Goal: Communication & Community: Participate in discussion

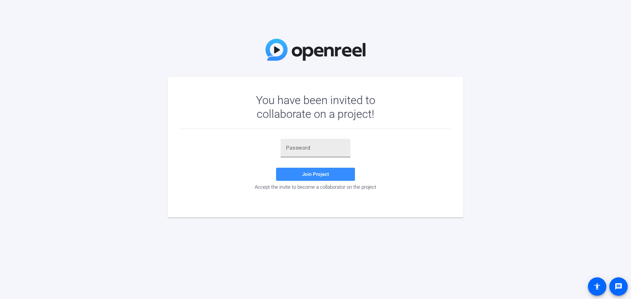
click at [299, 148] on input "text" at bounding box center [315, 148] width 59 height 8
paste input "p6d#5F"
type input "p6d#5F"
click at [335, 181] on span at bounding box center [315, 175] width 79 height 16
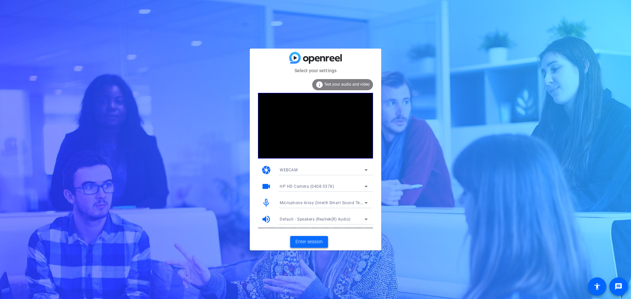
click at [316, 240] on span "Enter session" at bounding box center [308, 241] width 27 height 7
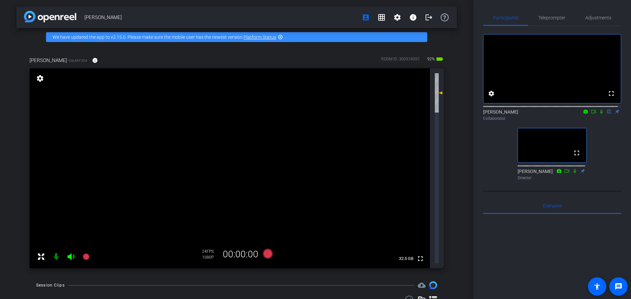
click at [281, 37] on mat-icon "highlight_off" at bounding box center [280, 36] width 5 height 5
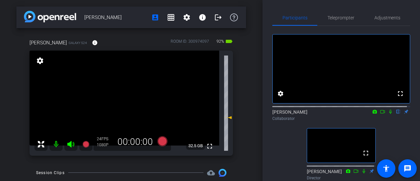
click at [390, 115] on mat-icon at bounding box center [391, 112] width 8 height 6
click at [386, 121] on div "[PERSON_NAME] flip Collaborator" at bounding box center [342, 115] width 138 height 13
click at [389, 114] on icon at bounding box center [391, 112] width 4 height 4
click at [390, 114] on icon at bounding box center [391, 112] width 3 height 4
click at [388, 114] on icon at bounding box center [390, 111] width 5 height 5
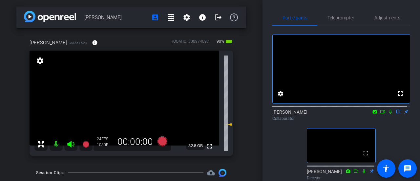
click at [389, 114] on icon at bounding box center [390, 111] width 5 height 5
click at [389, 114] on icon at bounding box center [391, 112] width 4 height 4
click at [390, 114] on icon at bounding box center [391, 112] width 3 height 4
click at [348, 16] on span "Teleprompter" at bounding box center [341, 17] width 27 height 5
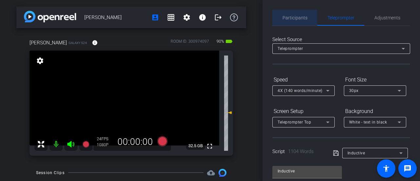
click at [297, 19] on span "Participants" at bounding box center [295, 17] width 25 height 5
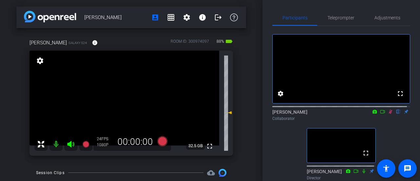
click at [389, 114] on icon at bounding box center [391, 112] width 4 height 4
click at [380, 114] on icon at bounding box center [382, 111] width 5 height 5
click at [396, 114] on icon at bounding box center [398, 111] width 5 height 5
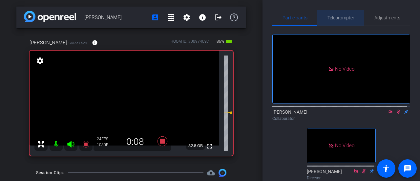
click at [345, 23] on span "Teleprompter" at bounding box center [341, 18] width 27 height 16
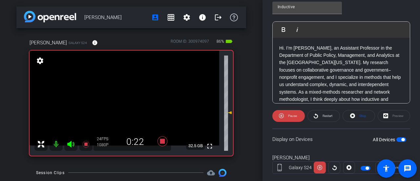
scroll to position [177, 0]
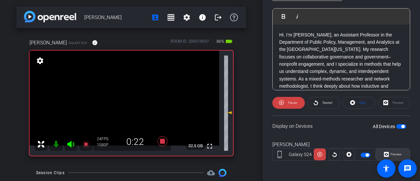
click at [403, 151] on span at bounding box center [393, 154] width 34 height 16
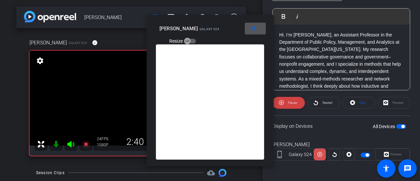
click at [321, 151] on icon at bounding box center [320, 154] width 5 height 10
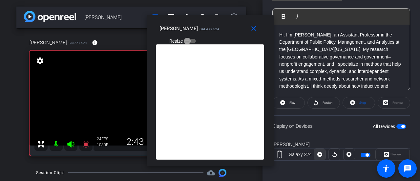
click at [321, 152] on icon at bounding box center [320, 154] width 5 height 10
click at [319, 153] on icon at bounding box center [320, 154] width 5 height 5
click at [321, 152] on icon at bounding box center [320, 154] width 5 height 10
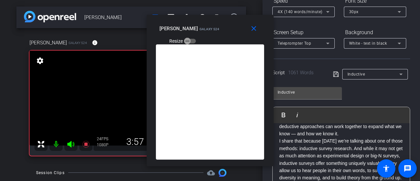
scroll to position [0, 0]
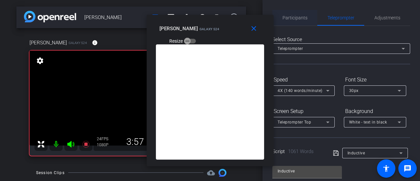
click at [298, 19] on span "Participants" at bounding box center [295, 17] width 25 height 5
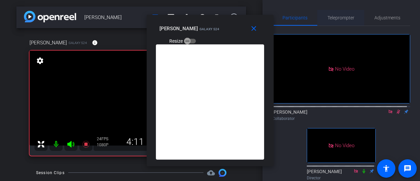
click at [333, 17] on span "Teleprompter" at bounding box center [341, 17] width 27 height 5
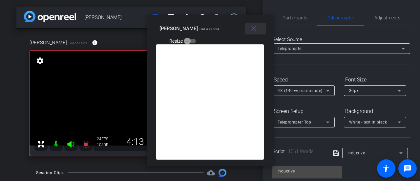
click at [255, 28] on mat-icon "close" at bounding box center [254, 29] width 8 height 8
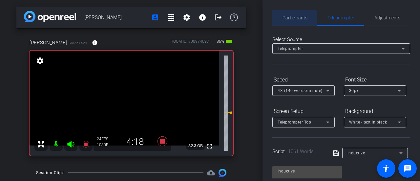
click at [294, 21] on span "Participants" at bounding box center [295, 18] width 25 height 16
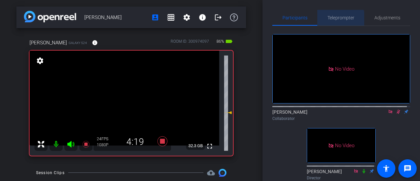
click at [335, 19] on span "Teleprompter" at bounding box center [341, 17] width 27 height 5
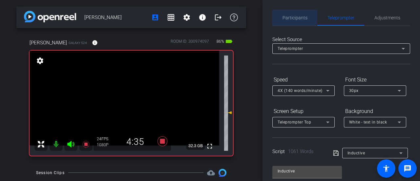
click at [283, 15] on span "Participants" at bounding box center [295, 18] width 25 height 16
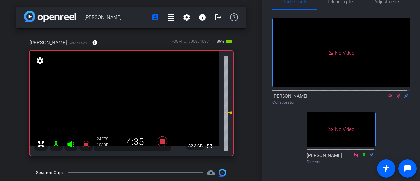
scroll to position [33, 0]
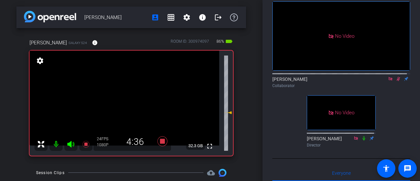
click at [397, 77] on icon at bounding box center [399, 79] width 4 height 4
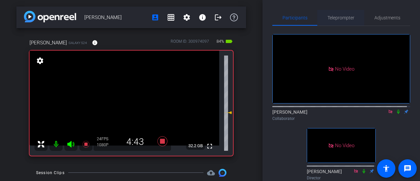
click at [335, 15] on span "Teleprompter" at bounding box center [341, 17] width 27 height 5
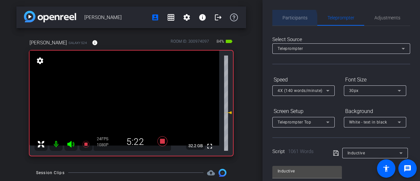
click at [292, 21] on span "Participants" at bounding box center [295, 18] width 25 height 16
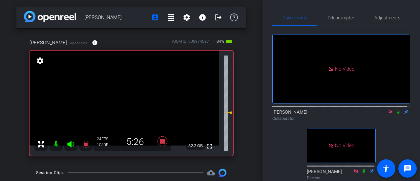
click at [395, 109] on mat-icon at bounding box center [399, 112] width 8 height 6
click at [337, 18] on span "Teleprompter" at bounding box center [341, 17] width 27 height 5
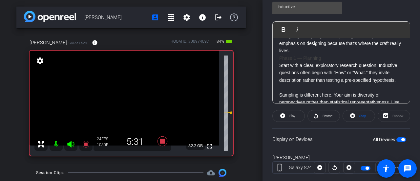
scroll to position [177, 0]
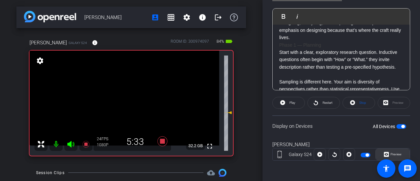
click at [393, 156] on span "Preview" at bounding box center [395, 154] width 13 height 9
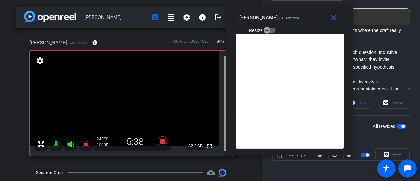
drag, startPoint x: 224, startPoint y: 22, endPoint x: 304, endPoint y: 11, distance: 80.5
click at [304, 11] on div "close [PERSON_NAME] Galaxy S24 Resize" at bounding box center [290, 19] width 127 height 30
click at [327, 21] on span at bounding box center [335, 18] width 21 height 16
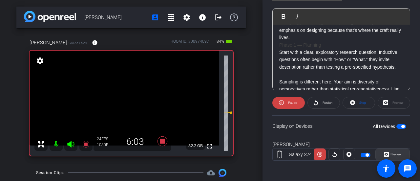
click at [394, 150] on span "Preview" at bounding box center [395, 154] width 13 height 9
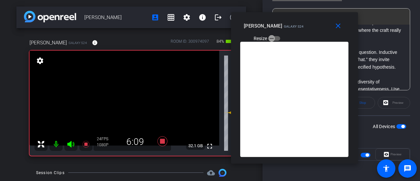
drag, startPoint x: 271, startPoint y: 27, endPoint x: 307, endPoint y: 24, distance: 35.9
click at [307, 24] on div "[PERSON_NAME] Galaxy S24 Resize" at bounding box center [297, 31] width 106 height 23
click at [336, 27] on mat-icon "close" at bounding box center [338, 26] width 8 height 8
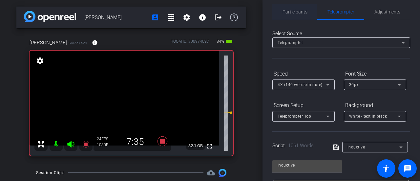
scroll to position [0, 0]
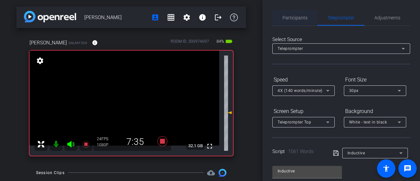
click at [297, 16] on span "Participants" at bounding box center [295, 17] width 25 height 5
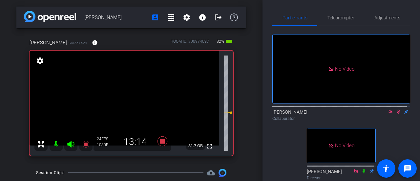
click at [396, 109] on icon at bounding box center [398, 111] width 5 height 5
click at [395, 109] on mat-icon at bounding box center [399, 112] width 8 height 6
drag, startPoint x: 395, startPoint y: 92, endPoint x: 389, endPoint y: 98, distance: 8.6
click at [397, 110] on icon at bounding box center [399, 112] width 4 height 4
click at [396, 109] on icon at bounding box center [398, 111] width 5 height 5
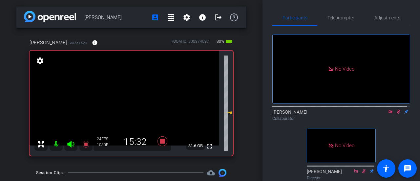
click at [397, 110] on icon at bounding box center [399, 112] width 4 height 4
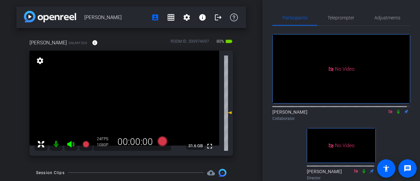
click at [396, 109] on icon at bounding box center [398, 111] width 5 height 5
click at [397, 110] on icon at bounding box center [399, 112] width 4 height 4
click at [397, 110] on icon at bounding box center [398, 112] width 3 height 4
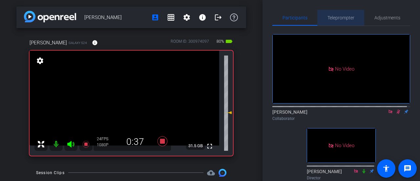
click at [340, 20] on span "Teleprompter" at bounding box center [341, 17] width 27 height 5
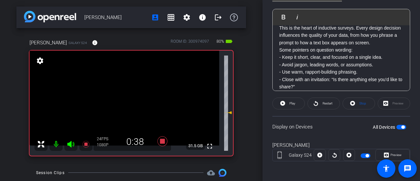
scroll to position [177, 0]
click at [393, 153] on span "Preview" at bounding box center [396, 154] width 11 height 4
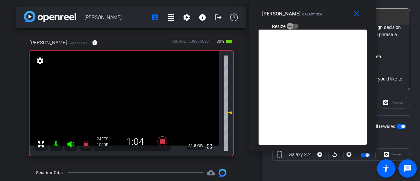
drag, startPoint x: 231, startPoint y: 31, endPoint x: 334, endPoint y: 12, distance: 104.5
click at [334, 12] on div "[PERSON_NAME] Galaxy S24 Resize" at bounding box center [315, 19] width 106 height 23
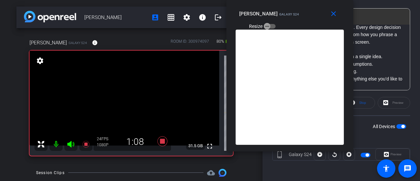
drag, startPoint x: 326, startPoint y: 17, endPoint x: 302, endPoint y: 8, distance: 25.9
click at [302, 8] on div "[PERSON_NAME] Galaxy S24 Resize" at bounding box center [292, 19] width 106 height 23
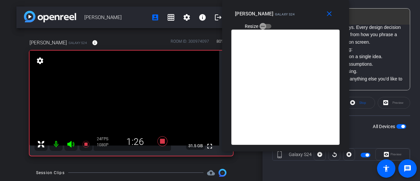
drag, startPoint x: 308, startPoint y: 14, endPoint x: 305, endPoint y: -3, distance: 17.7
click at [305, 0] on html "Accessibility Screen-Reader Guide, Feedback, and Issue Reporting | New window m…" at bounding box center [210, 90] width 420 height 181
drag, startPoint x: 298, startPoint y: 8, endPoint x: 290, endPoint y: 30, distance: 22.9
click at [291, 31] on div "[PERSON_NAME] Galaxy S24 Resize" at bounding box center [288, 19] width 106 height 23
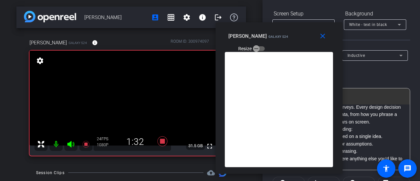
scroll to position [13, 0]
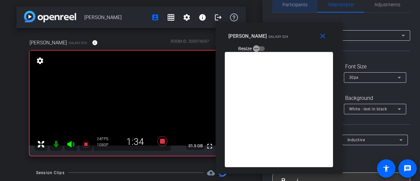
click at [294, 6] on span "Participants" at bounding box center [295, 4] width 25 height 5
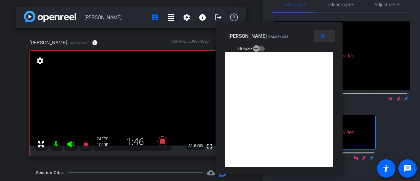
click at [324, 40] on mat-icon "close" at bounding box center [323, 36] width 8 height 8
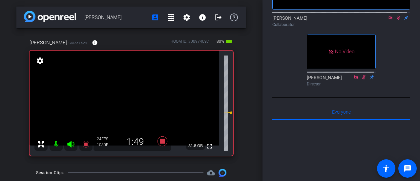
scroll to position [0, 0]
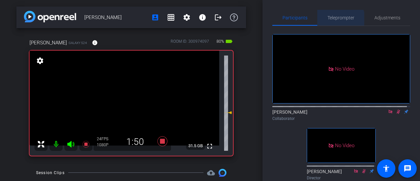
drag, startPoint x: 330, startPoint y: 23, endPoint x: 361, endPoint y: 75, distance: 60.1
click at [330, 23] on span "Teleprompter" at bounding box center [341, 18] width 27 height 16
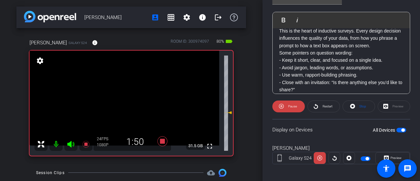
scroll to position [177, 0]
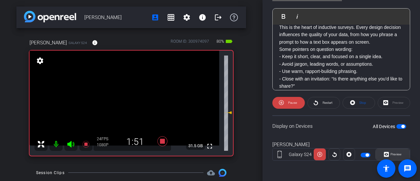
click at [393, 147] on span at bounding box center [393, 154] width 34 height 16
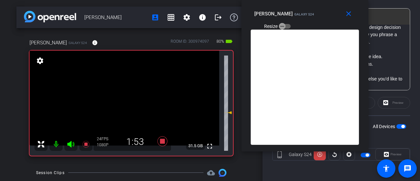
drag, startPoint x: 222, startPoint y: 29, endPoint x: 317, endPoint y: 4, distance: 98.2
click at [317, 4] on div "close [PERSON_NAME] Galaxy S24 Resize" at bounding box center [305, 15] width 127 height 30
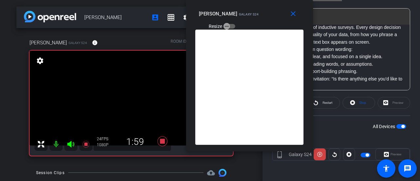
drag, startPoint x: 315, startPoint y: 26, endPoint x: 259, endPoint y: 21, distance: 55.7
click at [259, 21] on div "[PERSON_NAME] Galaxy S24 Resize" at bounding box center [252, 19] width 106 height 23
click at [319, 153] on icon at bounding box center [320, 154] width 5 height 5
click at [294, 17] on mat-icon "close" at bounding box center [293, 14] width 8 height 8
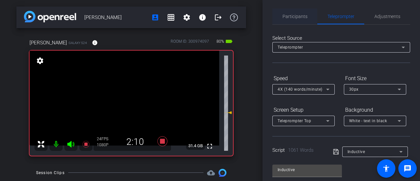
scroll to position [0, 0]
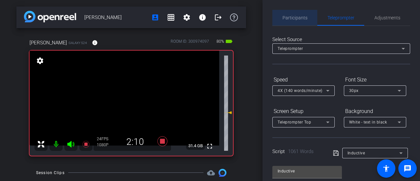
click at [298, 21] on span "Participants" at bounding box center [295, 18] width 25 height 16
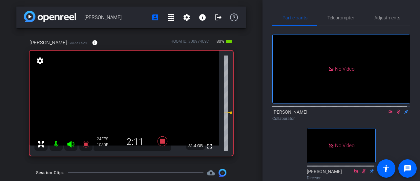
click at [397, 109] on icon at bounding box center [398, 111] width 5 height 5
click at [396, 109] on icon at bounding box center [398, 111] width 5 height 5
click at [397, 110] on icon at bounding box center [398, 112] width 3 height 4
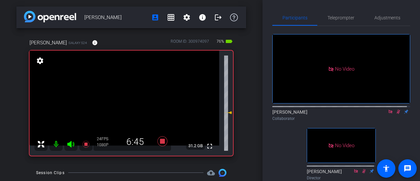
click at [395, 109] on mat-icon at bounding box center [399, 112] width 8 height 6
click at [396, 109] on icon at bounding box center [398, 111] width 5 height 5
click at [397, 110] on icon at bounding box center [399, 112] width 4 height 4
click at [397, 110] on icon at bounding box center [398, 112] width 3 height 4
click at [396, 109] on mat-icon at bounding box center [399, 112] width 8 height 6
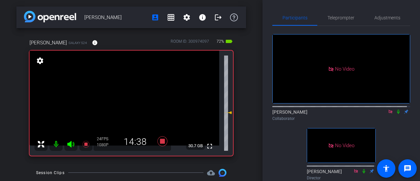
click at [396, 109] on mat-icon at bounding box center [399, 112] width 8 height 6
click at [397, 109] on icon at bounding box center [398, 111] width 5 height 5
click at [397, 110] on icon at bounding box center [398, 112] width 3 height 4
click at [396, 109] on icon at bounding box center [398, 111] width 5 height 5
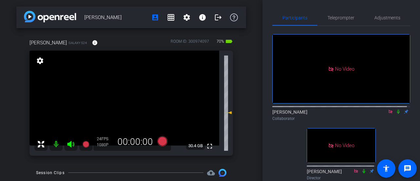
click at [388, 109] on icon at bounding box center [390, 111] width 5 height 5
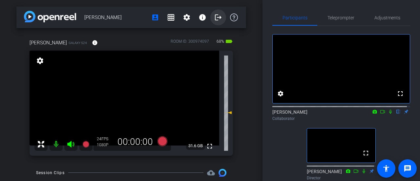
click at [215, 18] on mat-icon "logout" at bounding box center [218, 17] width 8 height 8
